Goal: Find specific page/section: Find specific page/section

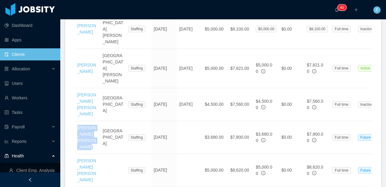
drag, startPoint x: 23, startPoint y: 56, endPoint x: 34, endPoint y: 54, distance: 10.7
click at [23, 56] on link "Clients" at bounding box center [30, 54] width 51 height 12
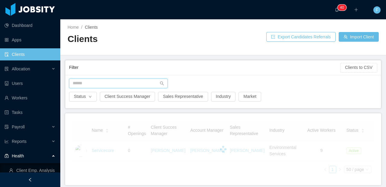
click at [98, 82] on input "text" at bounding box center [118, 83] width 99 height 10
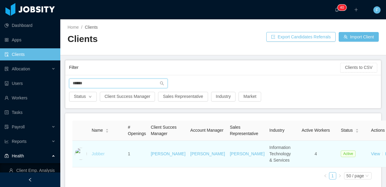
type input "******"
click at [97, 156] on link "Jobber" at bounding box center [98, 153] width 13 height 5
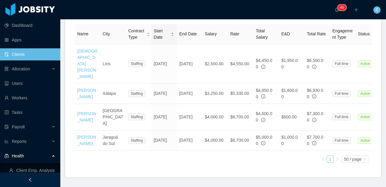
scroll to position [244, 0]
